Goal: Entertainment & Leisure: Consume media (video, audio)

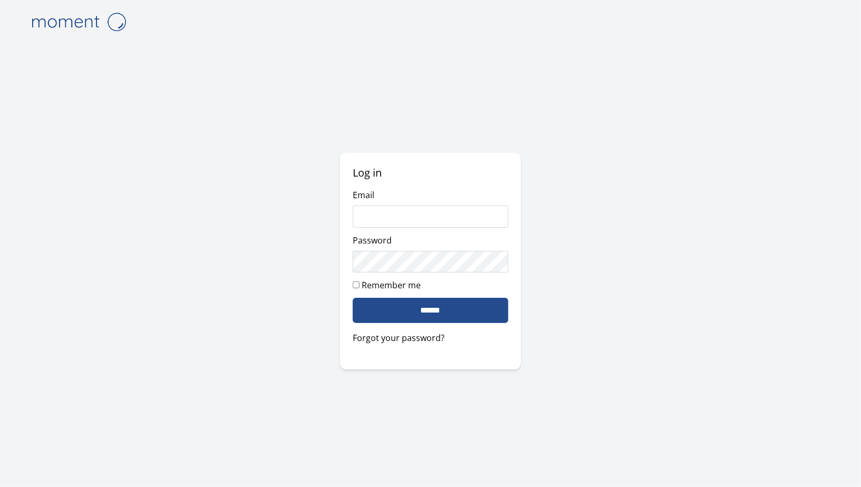
type input "**********"
click at [491, 301] on input "******" at bounding box center [430, 310] width 155 height 25
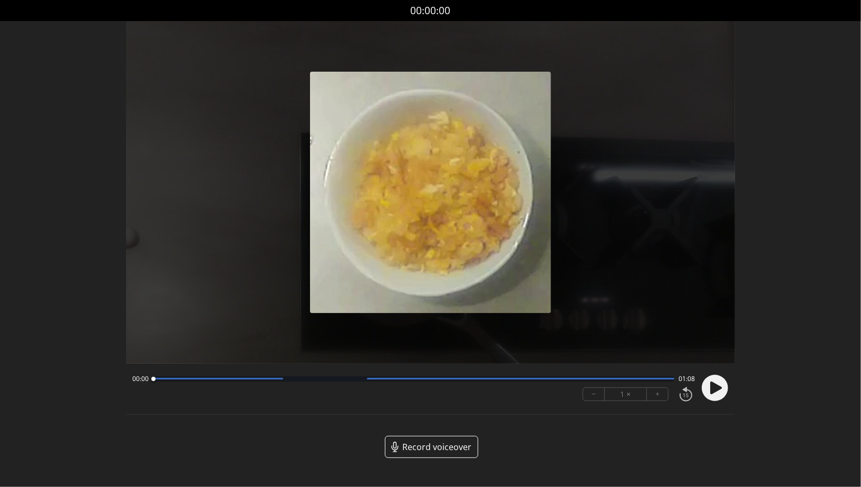
click at [719, 388] on icon at bounding box center [716, 388] width 12 height 13
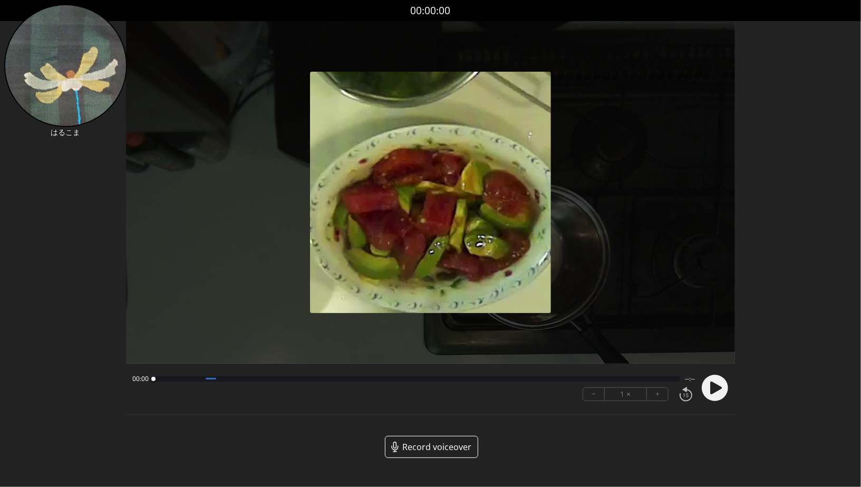
click at [712, 385] on icon at bounding box center [716, 388] width 12 height 13
click at [211, 379] on div at bounding box center [413, 378] width 521 height 5
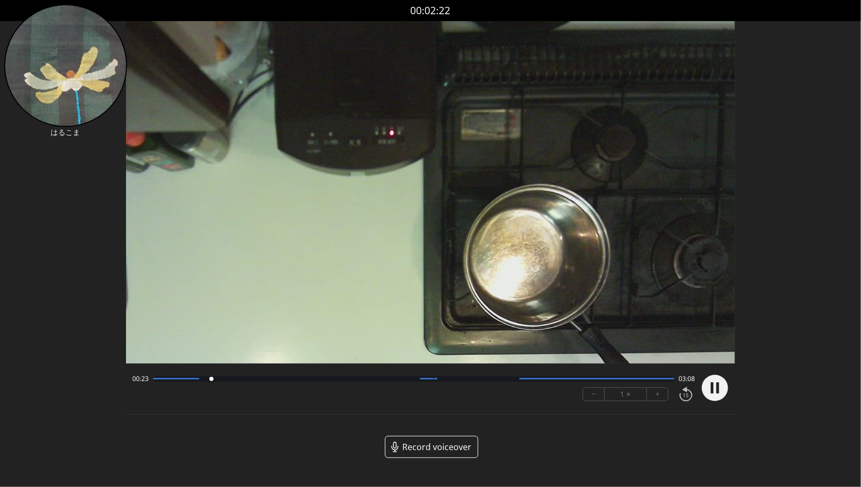
click at [201, 379] on div at bounding box center [413, 378] width 521 height 5
click at [649, 431] on div "Permission to record audio We need to use the microphone to record your voiceov…" at bounding box center [430, 248] width 609 height 454
click at [234, 380] on div at bounding box center [413, 378] width 521 height 5
click at [250, 382] on div "00:33 02:58" at bounding box center [413, 379] width 562 height 8
click at [250, 382] on div "00:34 02:58" at bounding box center [413, 379] width 562 height 8
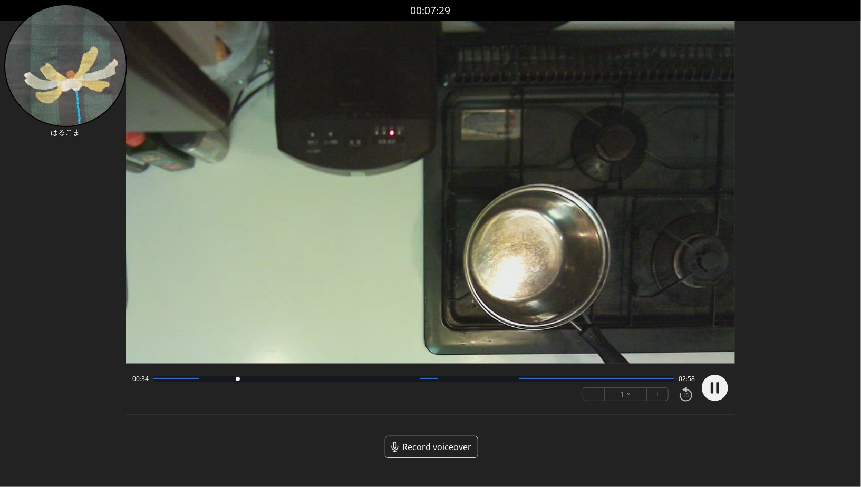
click at [252, 380] on div at bounding box center [413, 378] width 521 height 5
click at [267, 380] on div at bounding box center [413, 378] width 521 height 5
click at [287, 382] on div at bounding box center [413, 378] width 521 height 5
click at [316, 379] on div at bounding box center [413, 378] width 521 height 5
click at [390, 385] on div "01:17 02:14 − 1 × +" at bounding box center [411, 388] width 567 height 36
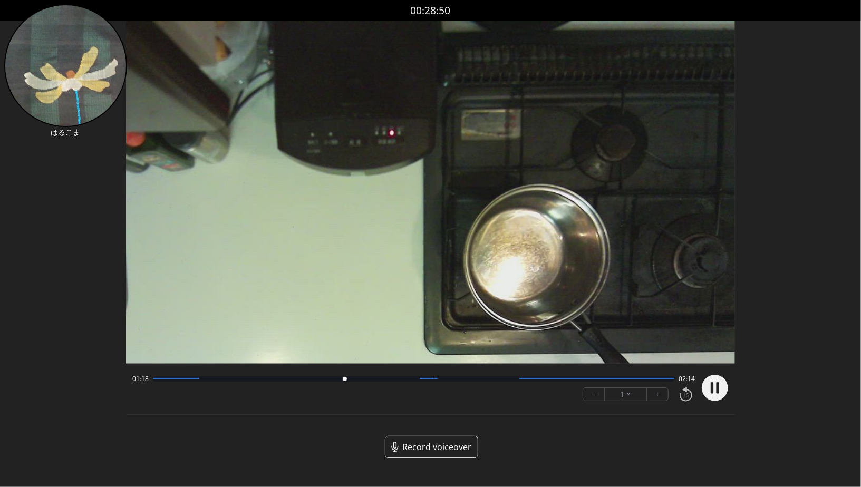
click at [388, 380] on div at bounding box center [413, 378] width 521 height 5
click at [404, 378] on div at bounding box center [413, 378] width 521 height 5
click at [435, 379] on div at bounding box center [436, 379] width 4 height 2
click at [444, 380] on div at bounding box center [413, 378] width 521 height 5
click at [416, 377] on div at bounding box center [413, 378] width 521 height 5
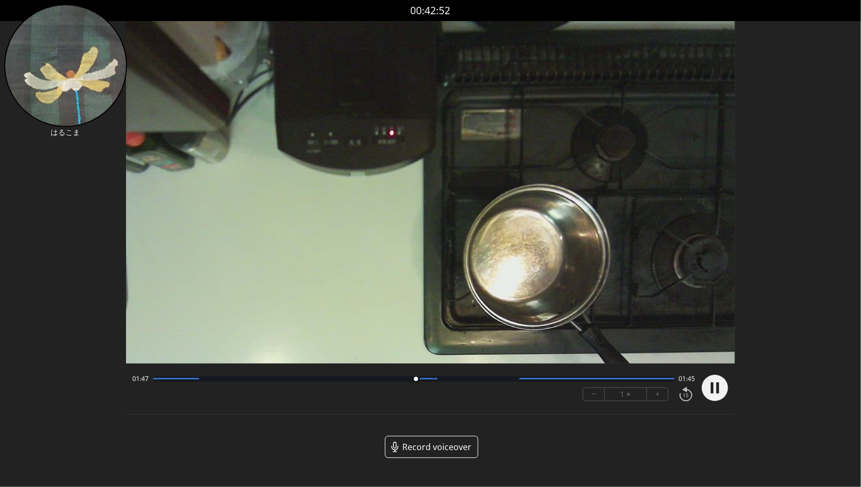
click at [471, 377] on div at bounding box center [413, 378] width 521 height 5
click at [503, 377] on div at bounding box center [413, 378] width 521 height 5
click at [487, 378] on div at bounding box center [413, 378] width 521 height 5
click at [524, 377] on div at bounding box center [413, 378] width 521 height 5
click at [393, 380] on div at bounding box center [413, 378] width 521 height 5
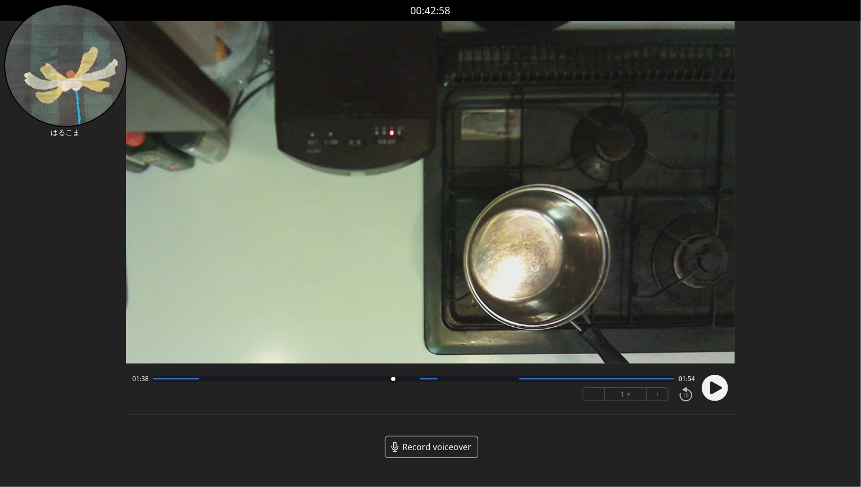
click at [409, 380] on div at bounding box center [413, 378] width 521 height 5
click at [716, 387] on icon at bounding box center [717, 387] width 3 height 11
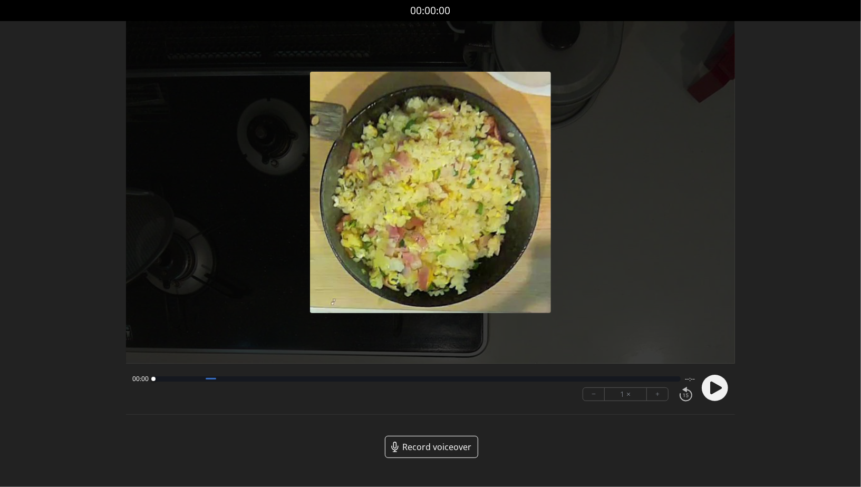
click at [723, 393] on circle at bounding box center [715, 388] width 26 height 26
click at [181, 377] on div at bounding box center [413, 378] width 521 height 5
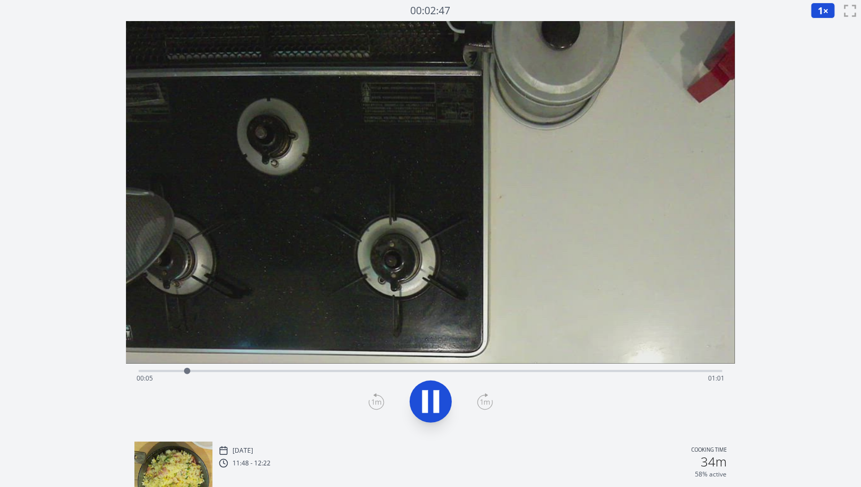
click at [205, 366] on div "Time elapsed: 00:05 Time remaining: 01:01" at bounding box center [431, 370] width 584 height 13
click at [227, 368] on div "Time elapsed: 00:07 Time remaining: 00:59" at bounding box center [431, 370] width 584 height 13
click at [257, 367] on div "Time elapsed: 00:10 Time remaining: 00:56" at bounding box center [431, 370] width 584 height 13
click at [307, 367] on div "Time elapsed: 00:13 Time remaining: 00:53" at bounding box center [431, 370] width 584 height 13
click at [615, 385] on div "Time elapsed: 00:33 Time remaining: 00:33" at bounding box center [431, 378] width 588 height 17
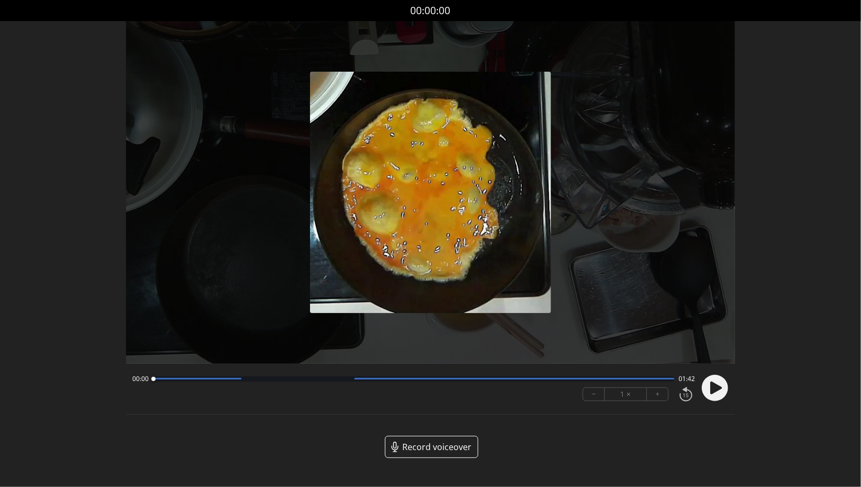
click at [717, 387] on icon at bounding box center [716, 388] width 12 height 13
click at [242, 379] on div at bounding box center [413, 378] width 521 height 5
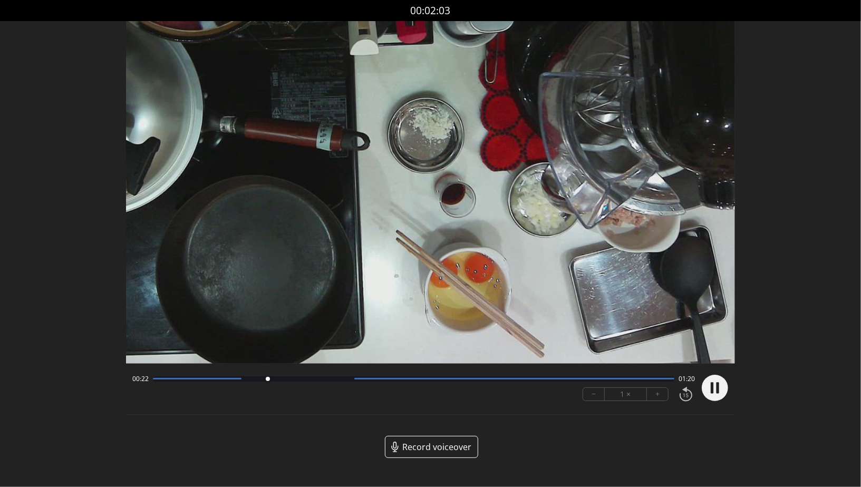
click at [312, 378] on div at bounding box center [413, 378] width 521 height 5
